Goal: Task Accomplishment & Management: Complete application form

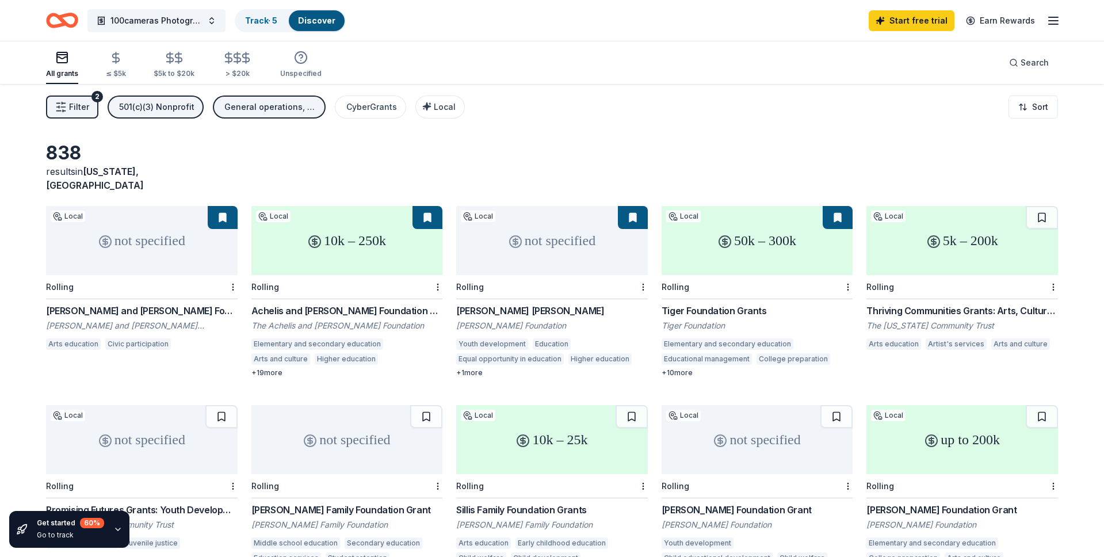
click at [74, 108] on span "Filter" at bounding box center [79, 107] width 20 height 14
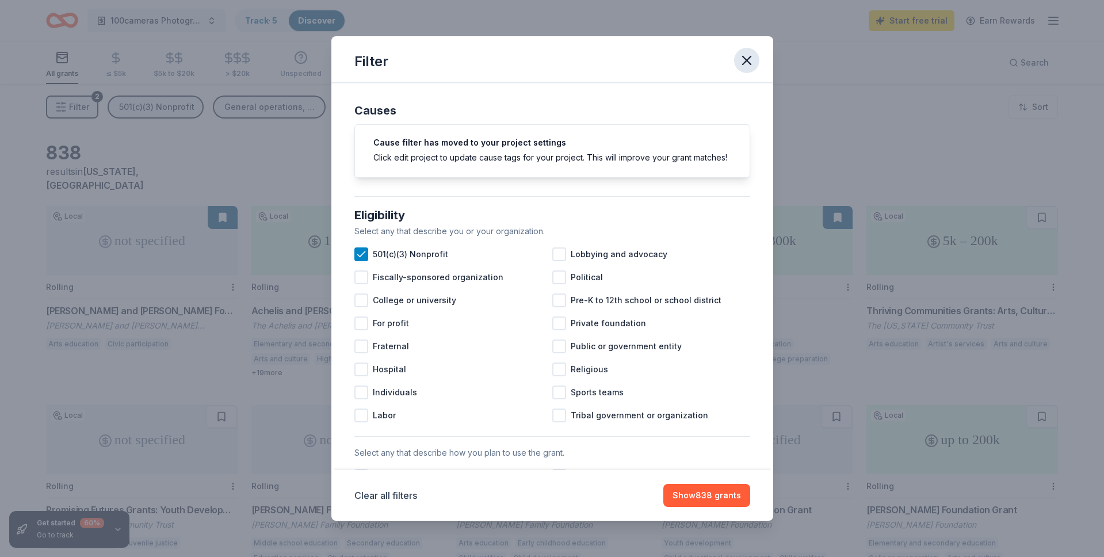
click at [755, 59] on button "button" at bounding box center [746, 60] width 25 height 25
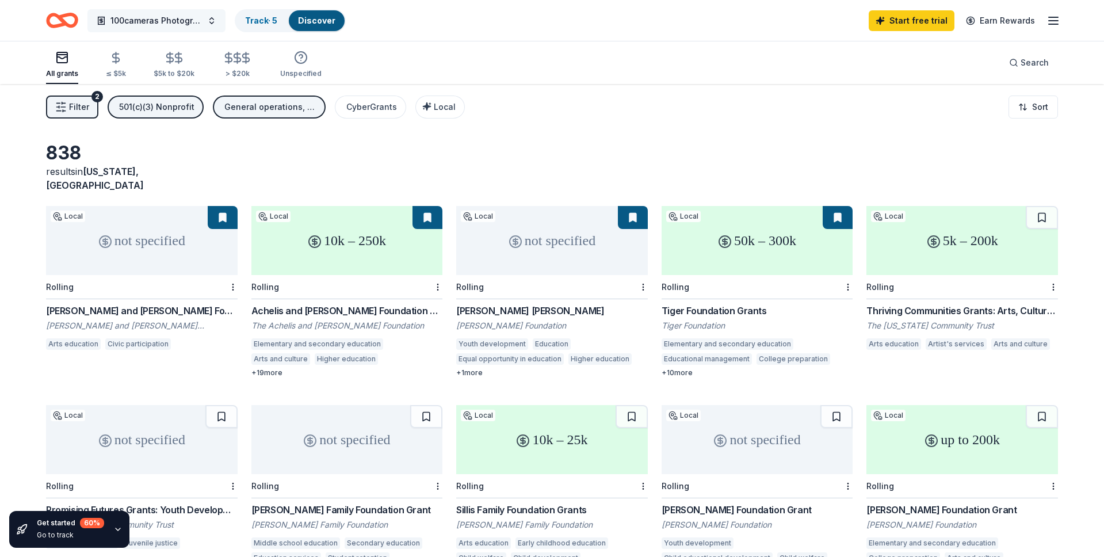
click at [214, 22] on button "100cameras Photography & Social Emotional Programming for Youth" at bounding box center [156, 20] width 138 height 23
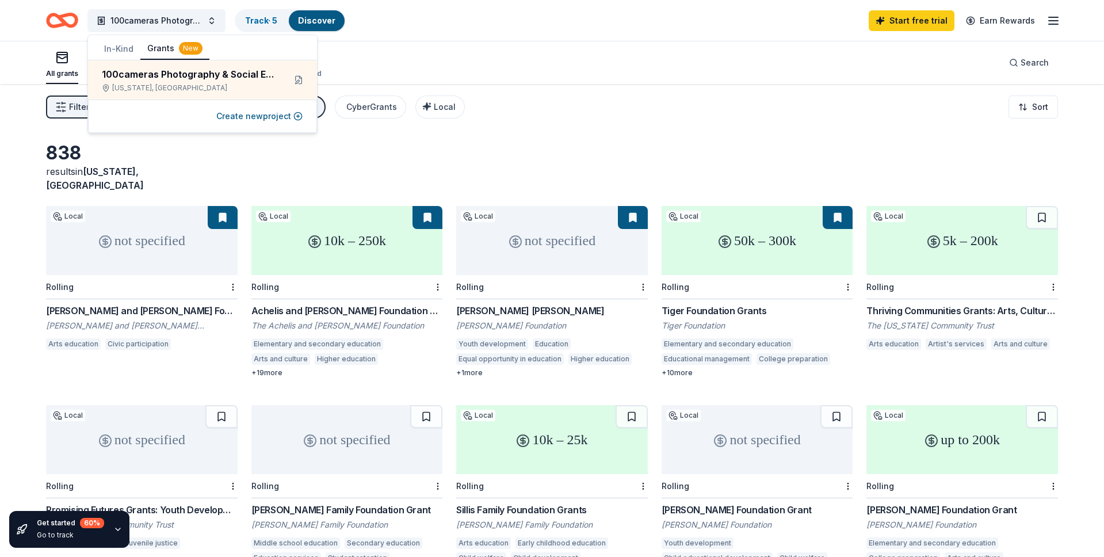
click at [483, 65] on div "All grants ≤ $5k $5k to $20k > $20k Unspecified Search" at bounding box center [552, 62] width 1012 height 43
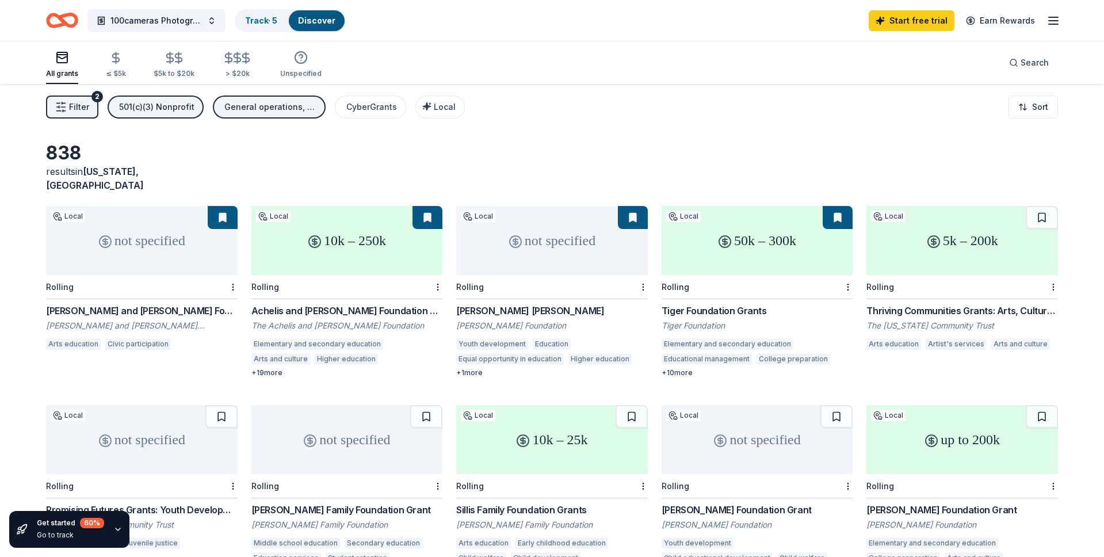
click at [263, 110] on div "General operations, Projects & programming" at bounding box center [270, 107] width 92 height 14
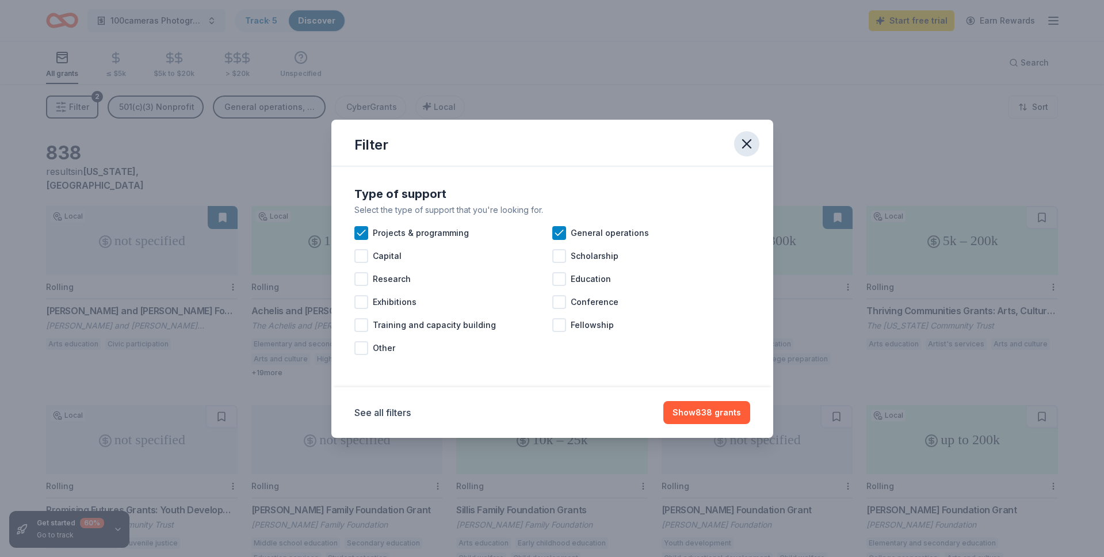
click at [753, 145] on icon "button" at bounding box center [747, 144] width 16 height 16
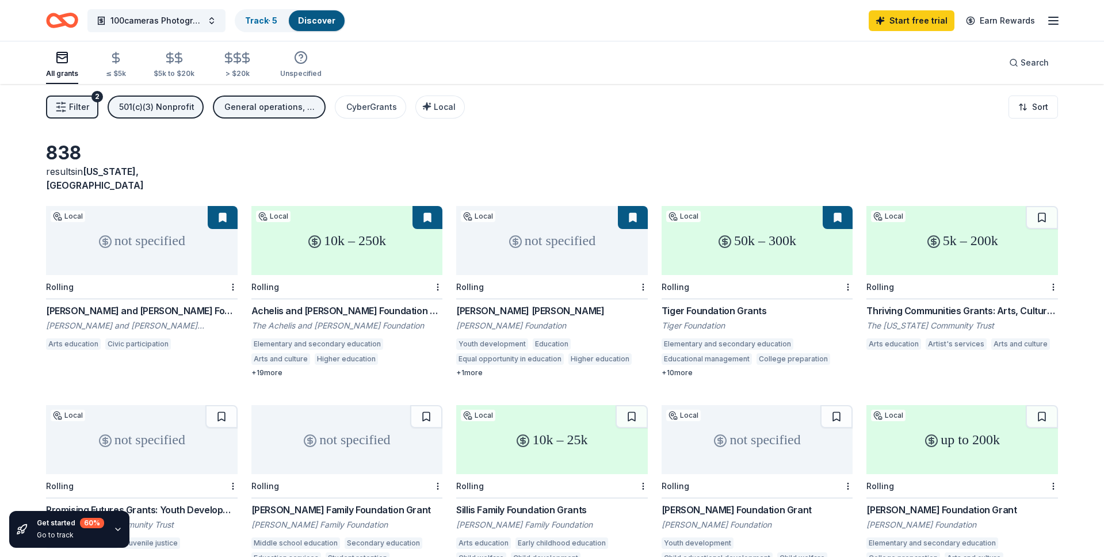
click at [148, 106] on div "501(c)(3) Nonprofit" at bounding box center [156, 107] width 75 height 14
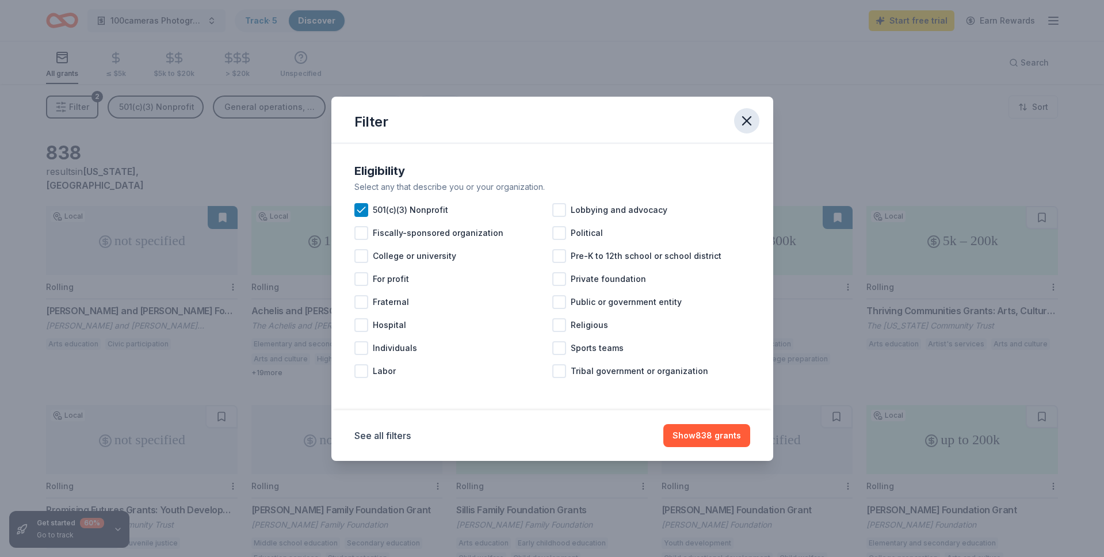
click at [739, 127] on icon "button" at bounding box center [747, 121] width 16 height 16
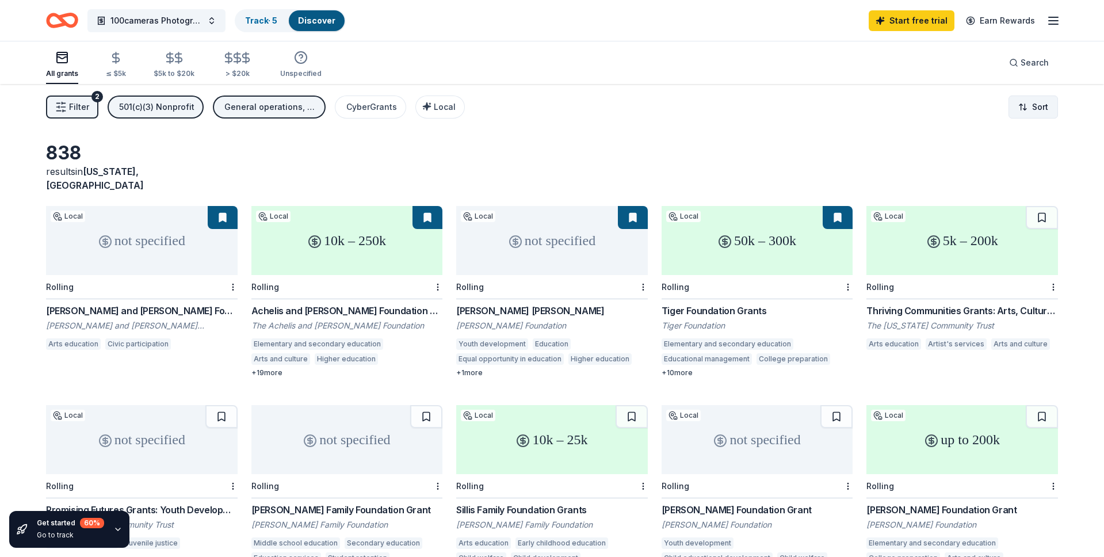
click at [1038, 114] on html "100cameras Photography & Social Emotional Programming for Youth Track · 5 Disco…" at bounding box center [552, 278] width 1104 height 557
drag, startPoint x: 758, startPoint y: 131, endPoint x: 429, endPoint y: 89, distance: 331.8
click at [758, 131] on html "100cameras Photography & Social Emotional Programming for Youth Track · 5 Disco…" at bounding box center [552, 278] width 1104 height 557
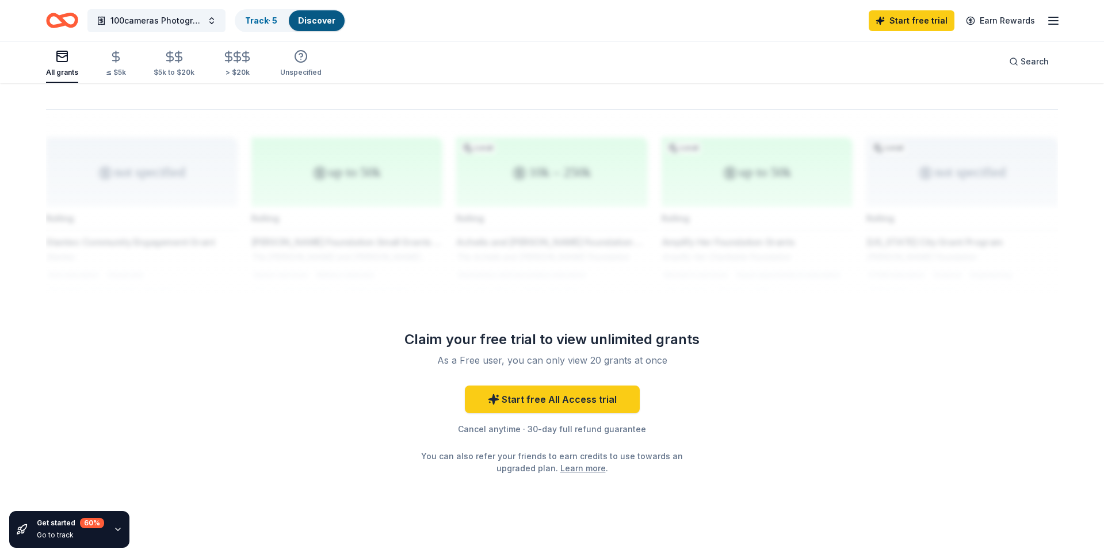
scroll to position [889, 0]
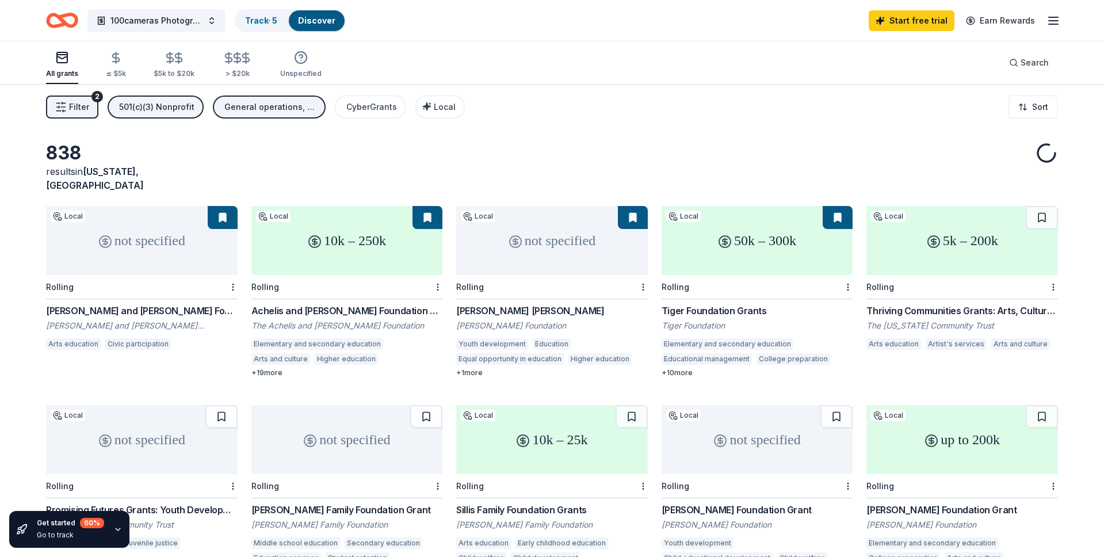
scroll to position [98, 0]
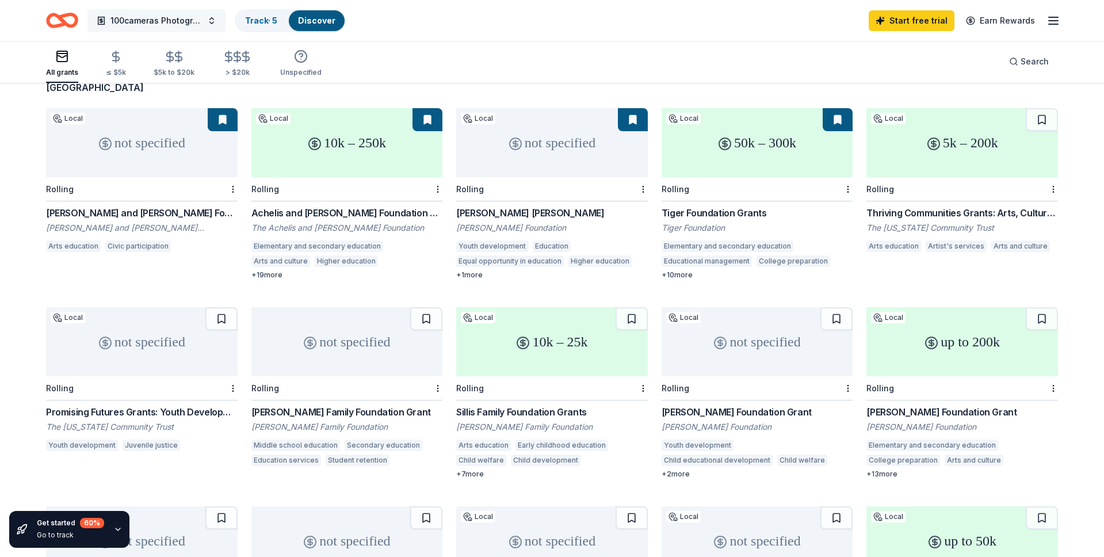
click at [191, 22] on span "100cameras Photography & Social Emotional Programming for Youth" at bounding box center [156, 21] width 92 height 14
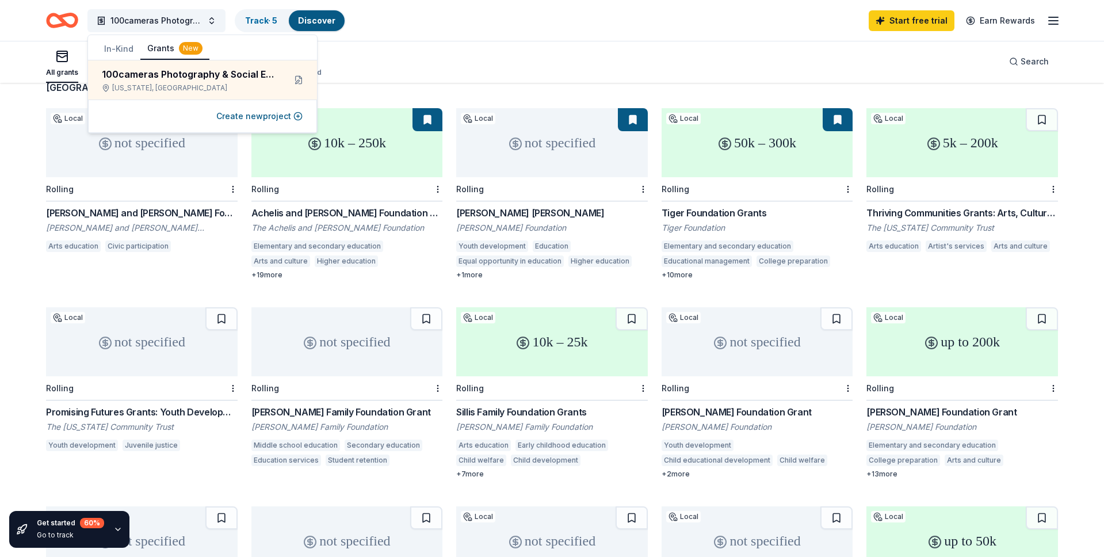
click at [118, 47] on button "In-Kind" at bounding box center [118, 49] width 43 height 21
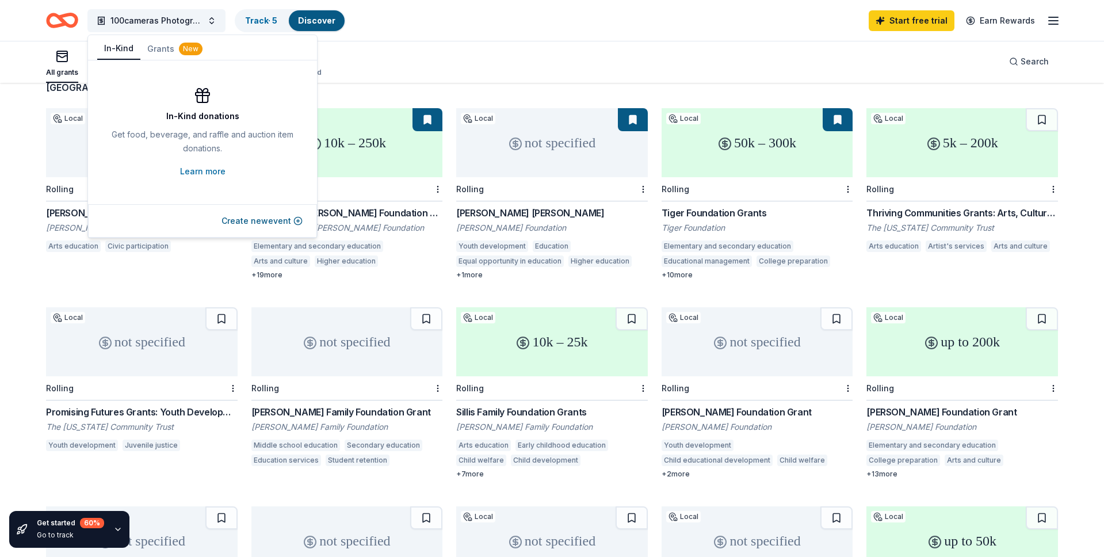
scroll to position [100, 0]
click at [199, 172] on link "Learn more" at bounding box center [202, 172] width 45 height 14
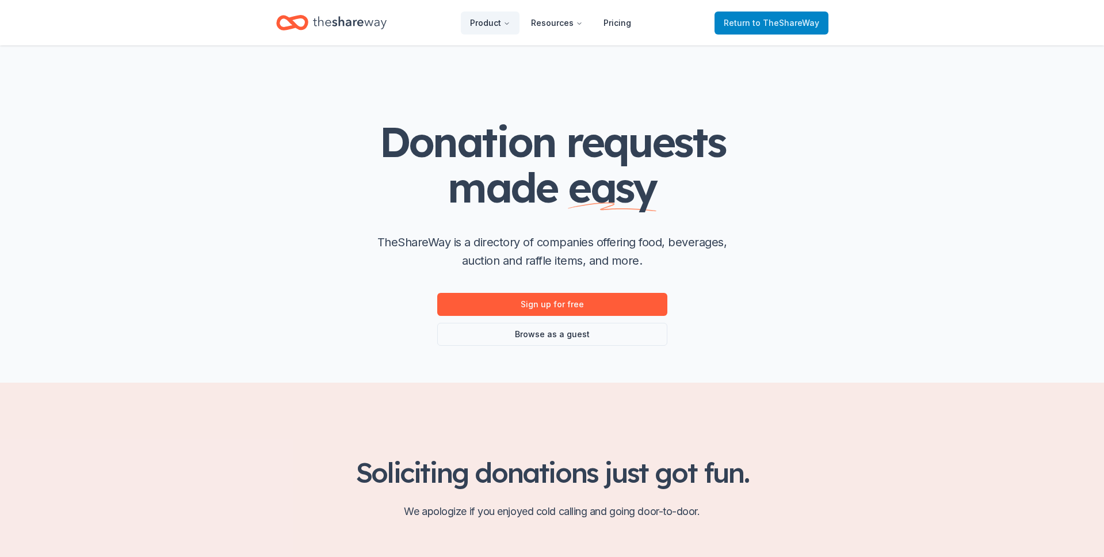
click at [772, 20] on span "to TheShareWay" at bounding box center [786, 23] width 67 height 10
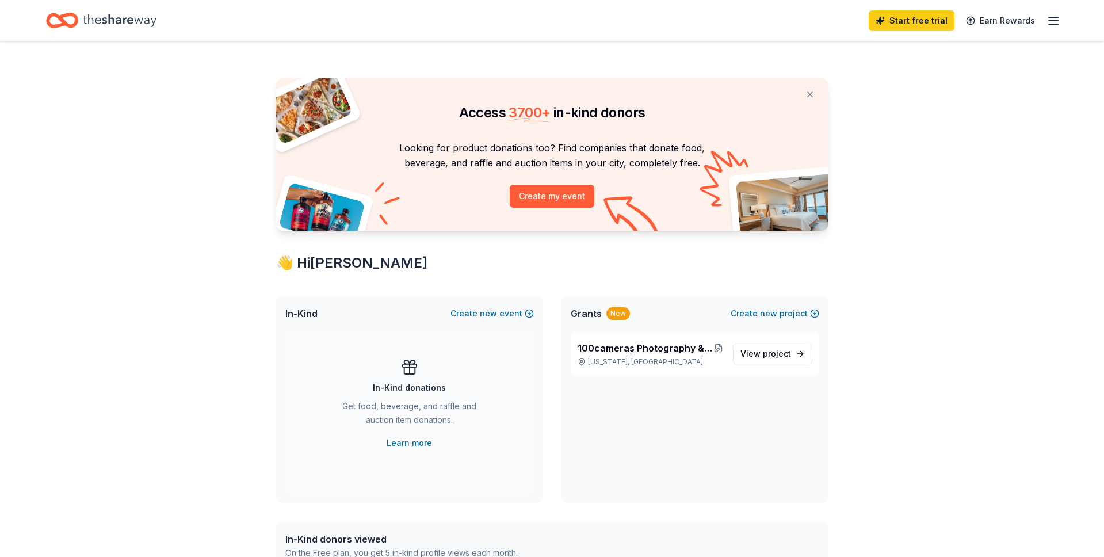
click at [1048, 25] on icon "button" at bounding box center [1054, 21] width 14 height 14
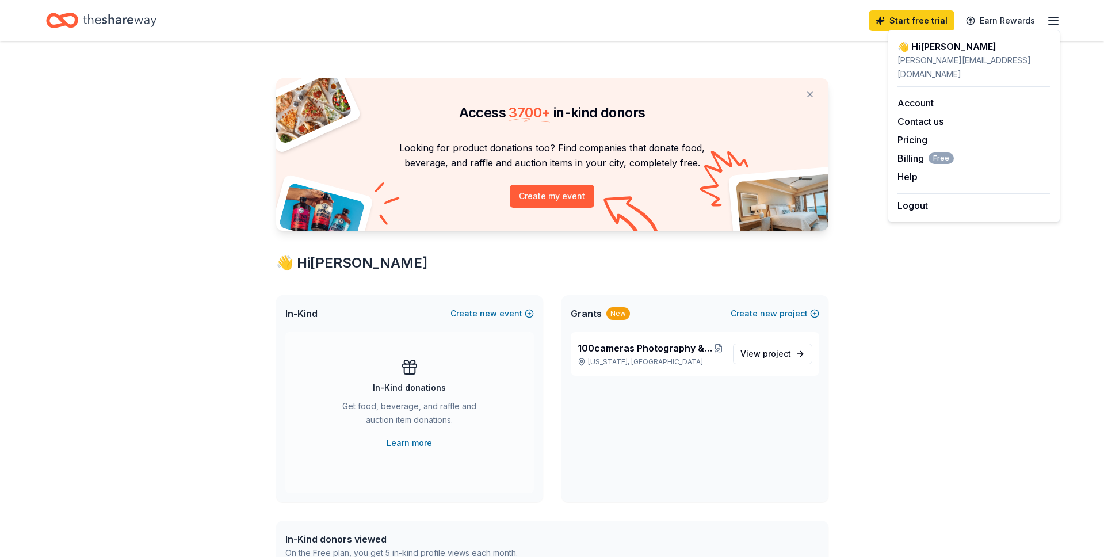
click at [918, 263] on div "Access 3700 + in-kind donors Looking for product donations too? Find companies …" at bounding box center [552, 453] width 1104 height 825
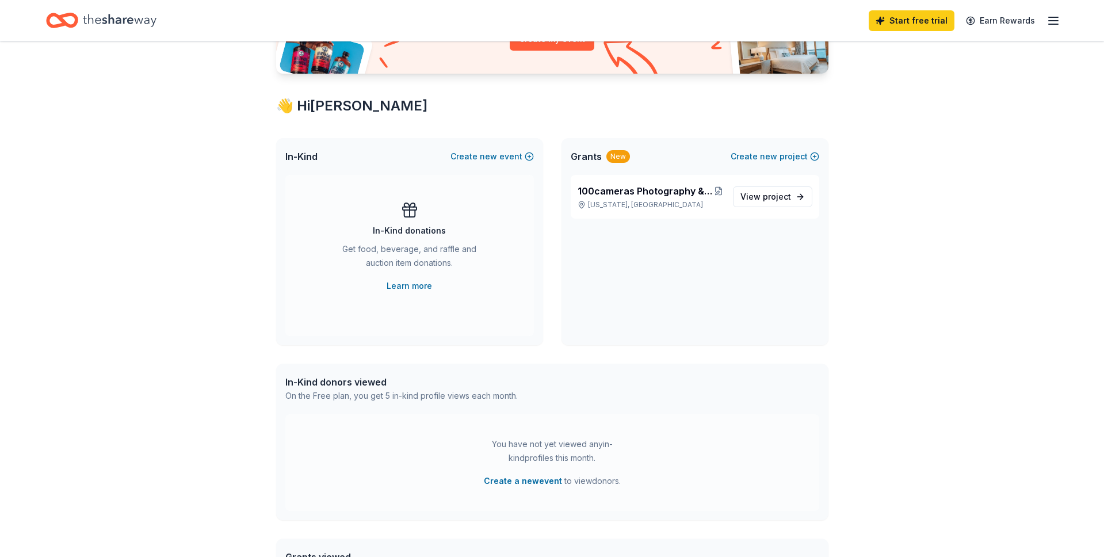
scroll to position [154, 0]
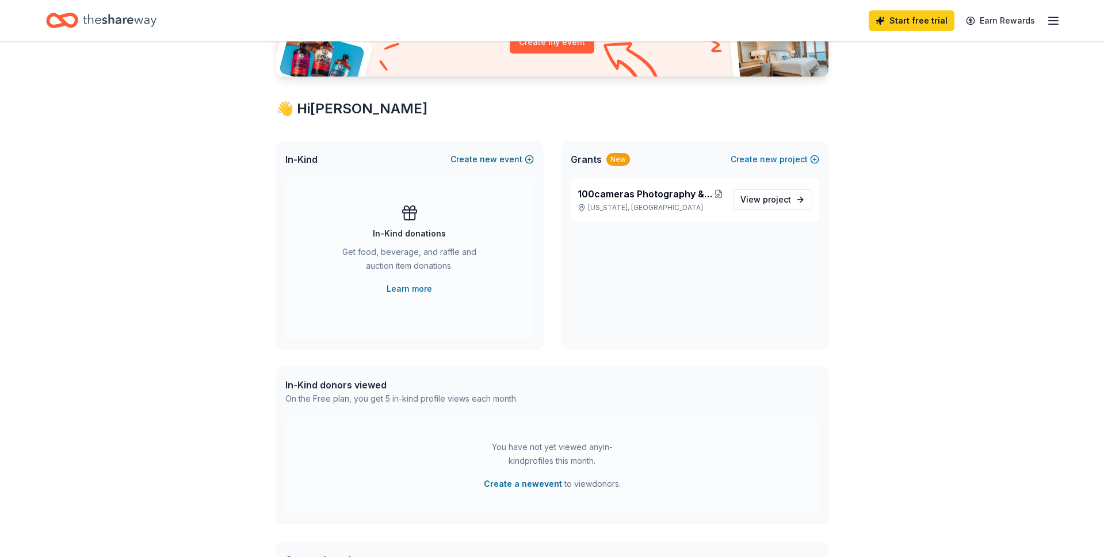
click at [487, 161] on span "new" at bounding box center [488, 160] width 17 height 14
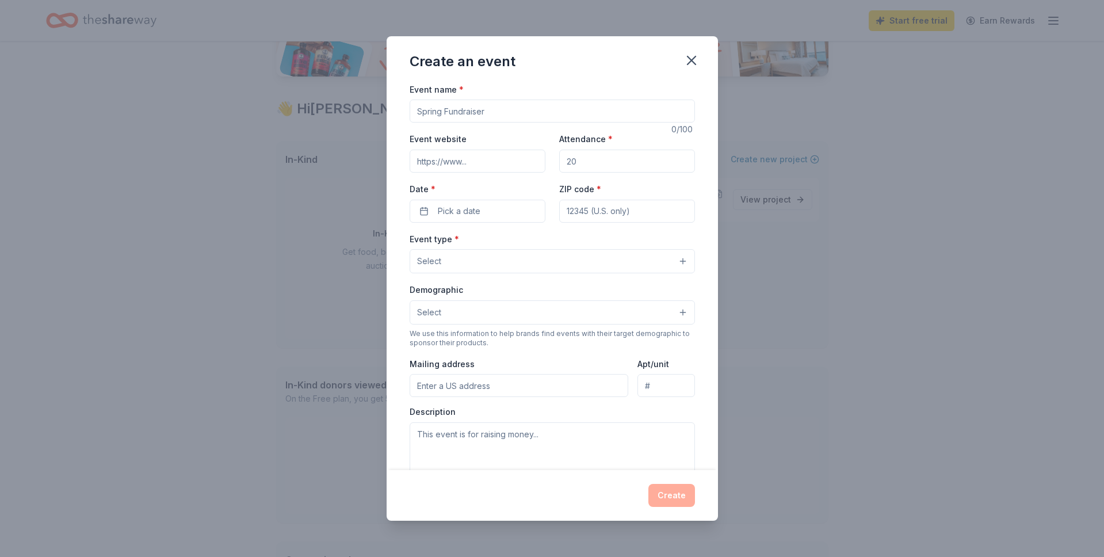
click at [500, 115] on input "Event name *" at bounding box center [552, 111] width 285 height 23
type input "100cameras Programs"
click at [599, 163] on input "Attendance *" at bounding box center [627, 161] width 136 height 23
click at [477, 164] on input "Event website" at bounding box center [478, 161] width 136 height 23
type input "[DOMAIN_NAME]"
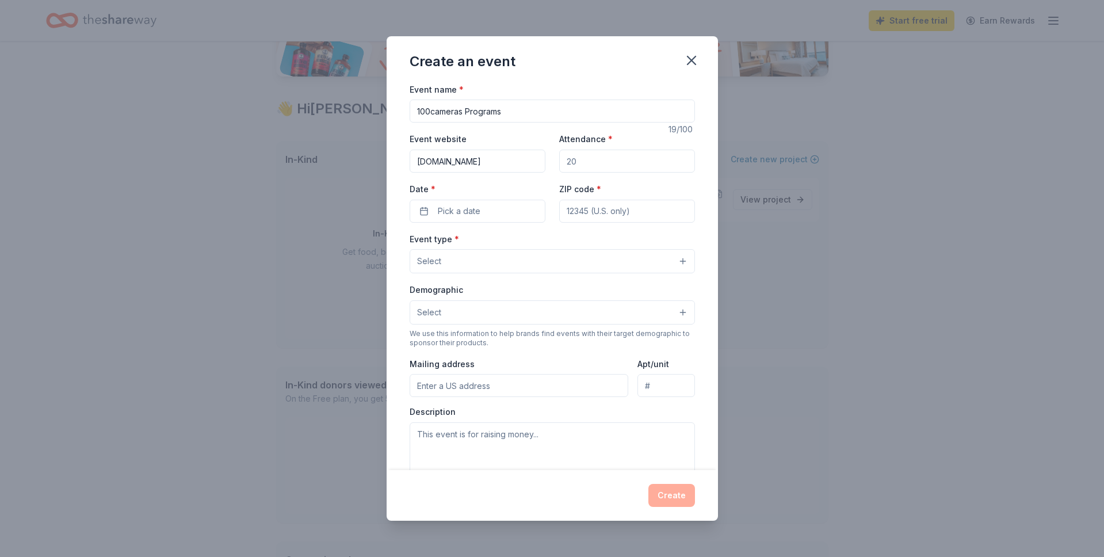
click at [600, 168] on input "Attendance *" at bounding box center [627, 161] width 136 height 23
type input "1000"
click at [581, 212] on input "ZIP code *" at bounding box center [627, 211] width 136 height 23
type input "10185"
click at [463, 214] on span "Pick a date" at bounding box center [459, 211] width 43 height 14
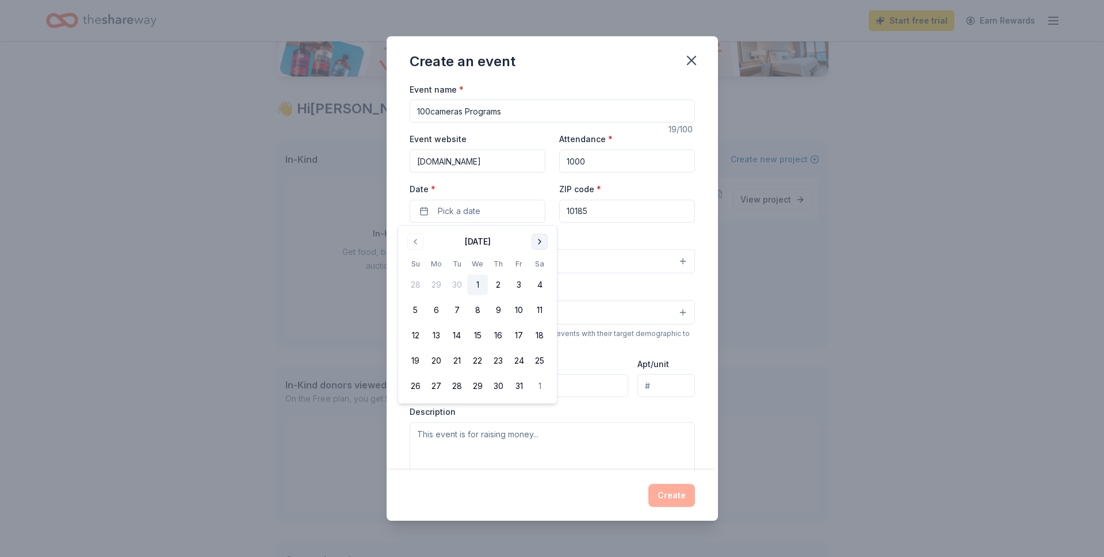
click at [540, 243] on button "Go to next month" at bounding box center [540, 242] width 16 height 16
click at [477, 385] on button "31" at bounding box center [477, 386] width 21 height 21
click at [582, 243] on div "Event type * Select" at bounding box center [552, 253] width 285 height 42
click at [492, 264] on button "Select" at bounding box center [552, 261] width 285 height 24
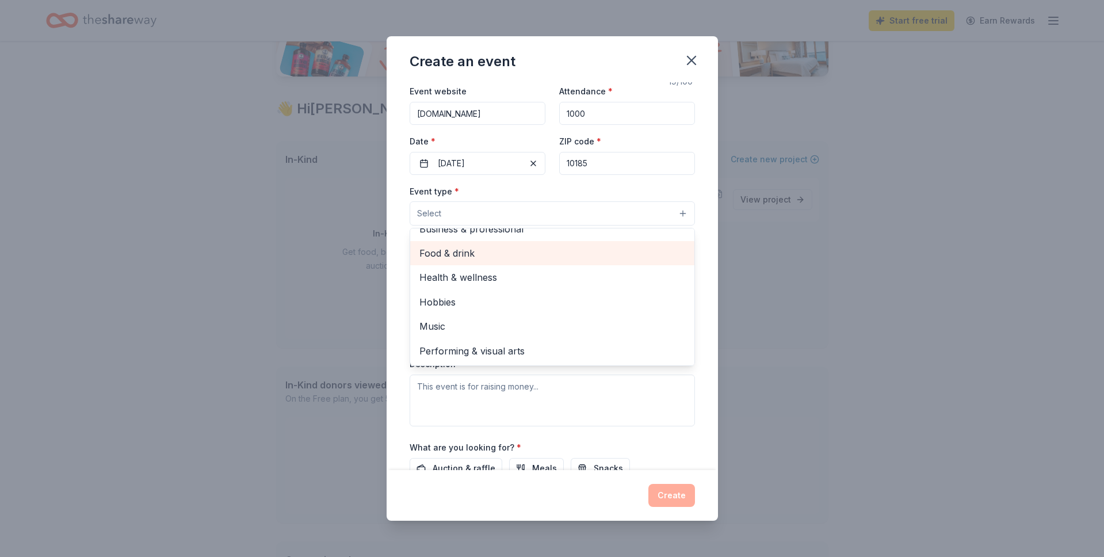
scroll to position [73, 0]
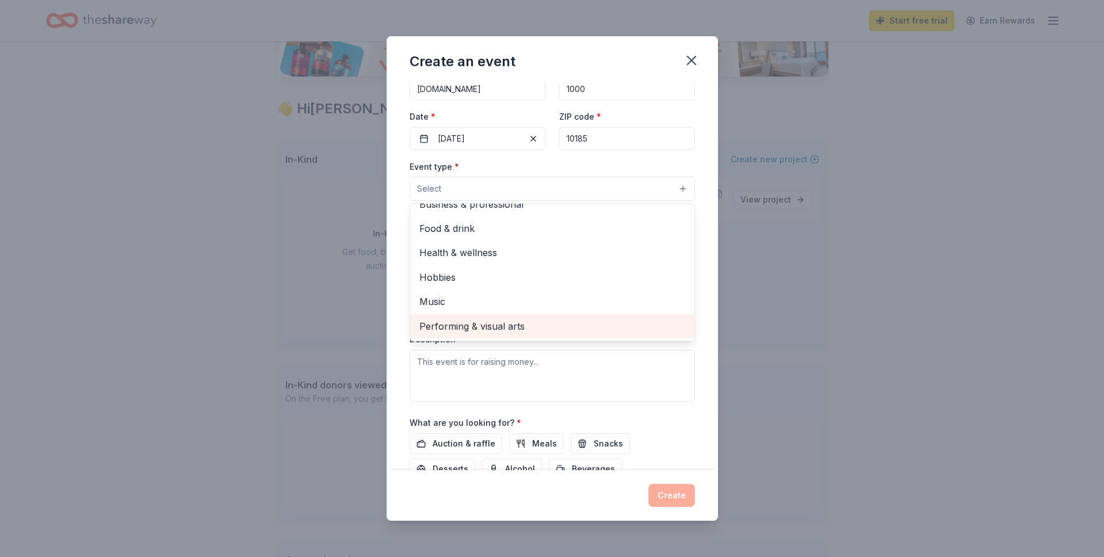
click at [519, 329] on span "Performing & visual arts" at bounding box center [553, 326] width 266 height 15
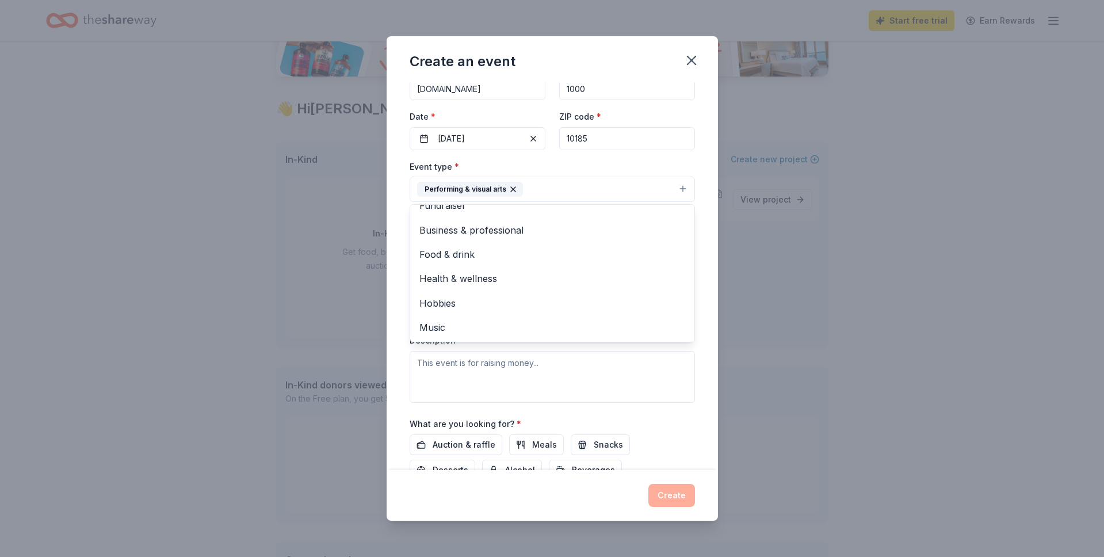
click at [399, 276] on div "Event name * 100cameras Programs 19 /100 Event website [DOMAIN_NAME] Attendance…" at bounding box center [552, 276] width 331 height 388
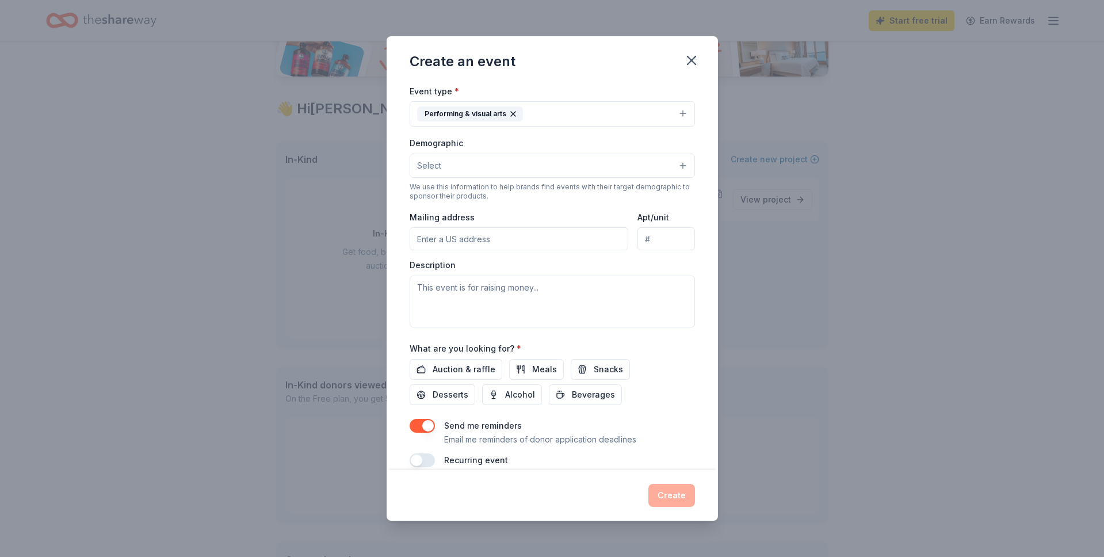
scroll to position [163, 0]
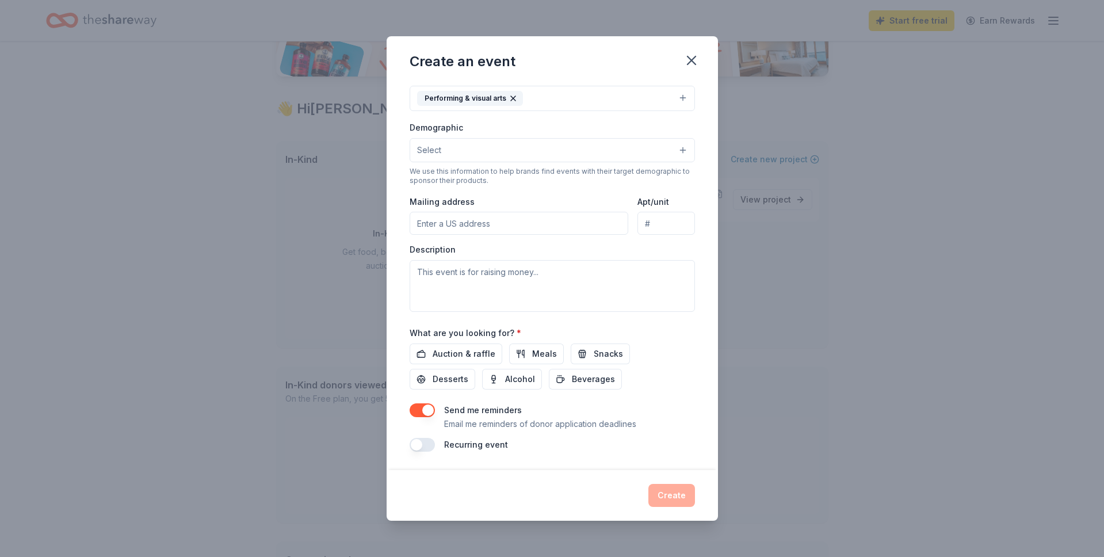
click at [429, 411] on button "button" at bounding box center [422, 410] width 25 height 14
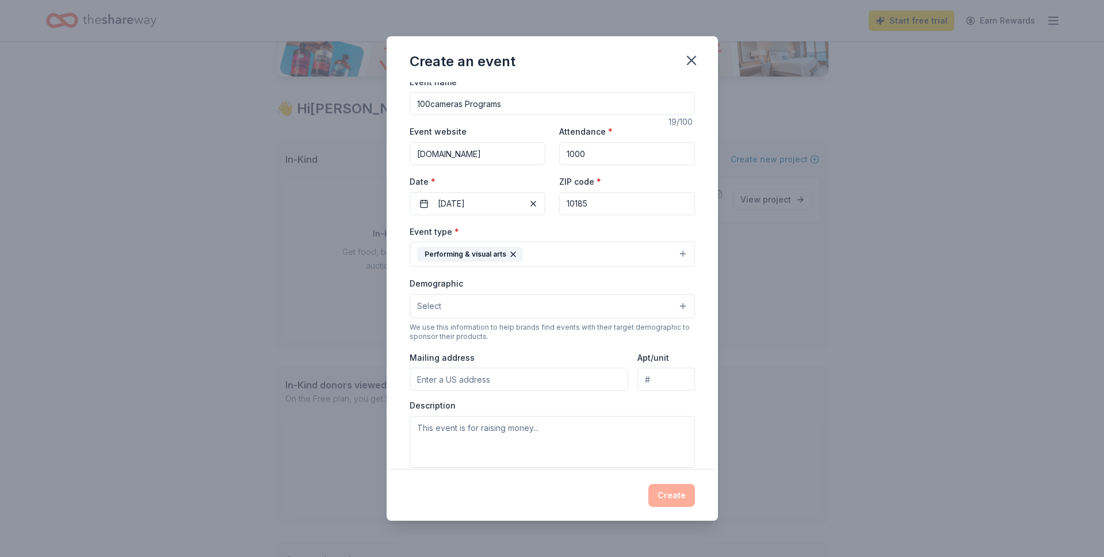
scroll to position [0, 0]
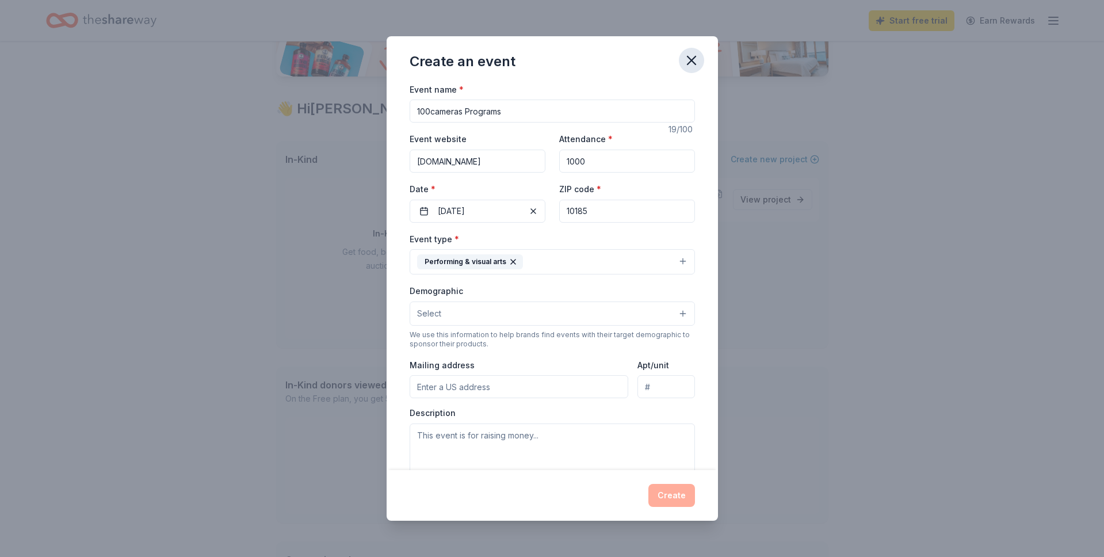
click at [693, 60] on icon "button" at bounding box center [692, 60] width 16 height 16
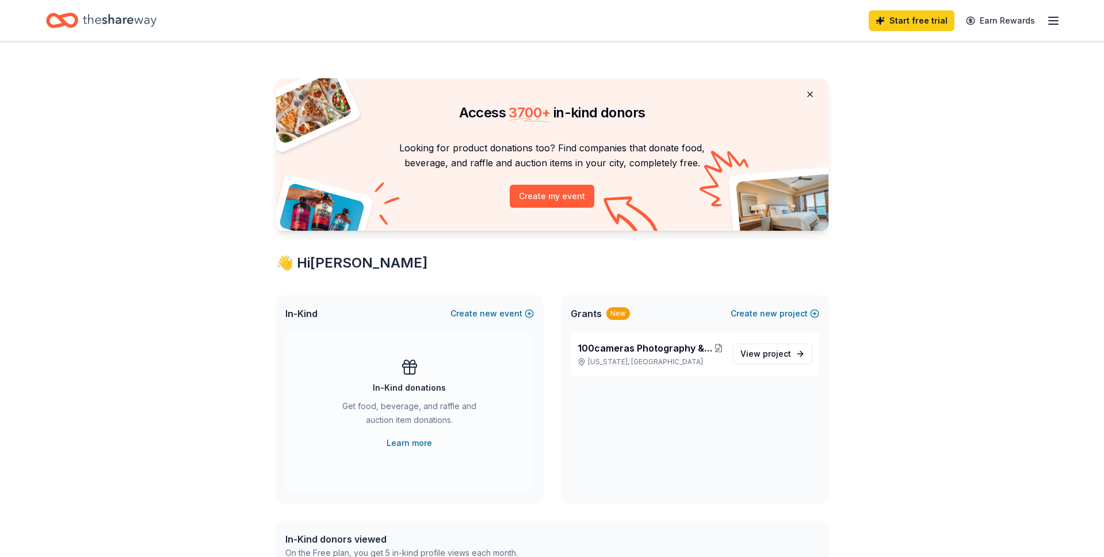
click at [811, 97] on button at bounding box center [810, 94] width 28 height 23
